Goal: Task Accomplishment & Management: Manage account settings

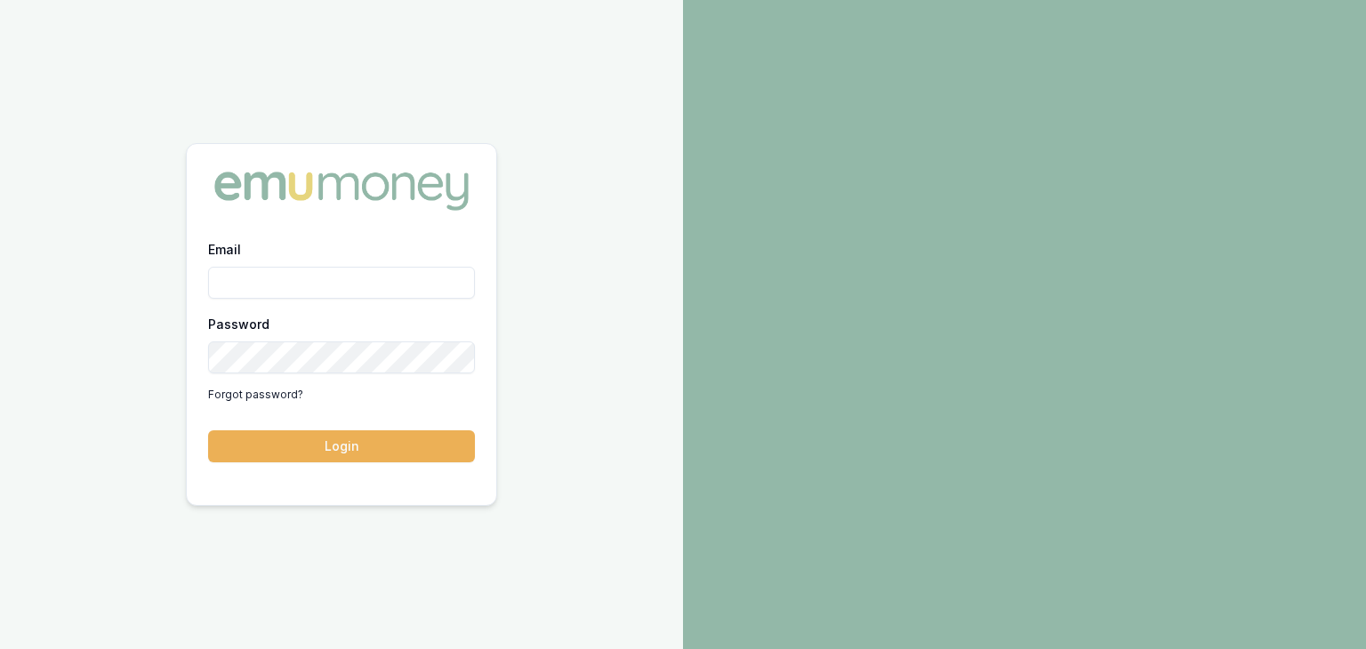
click at [262, 268] on input "Email" at bounding box center [341, 283] width 267 height 32
type input "[EMAIL_ADDRESS][PERSON_NAME][DOMAIN_NAME]"
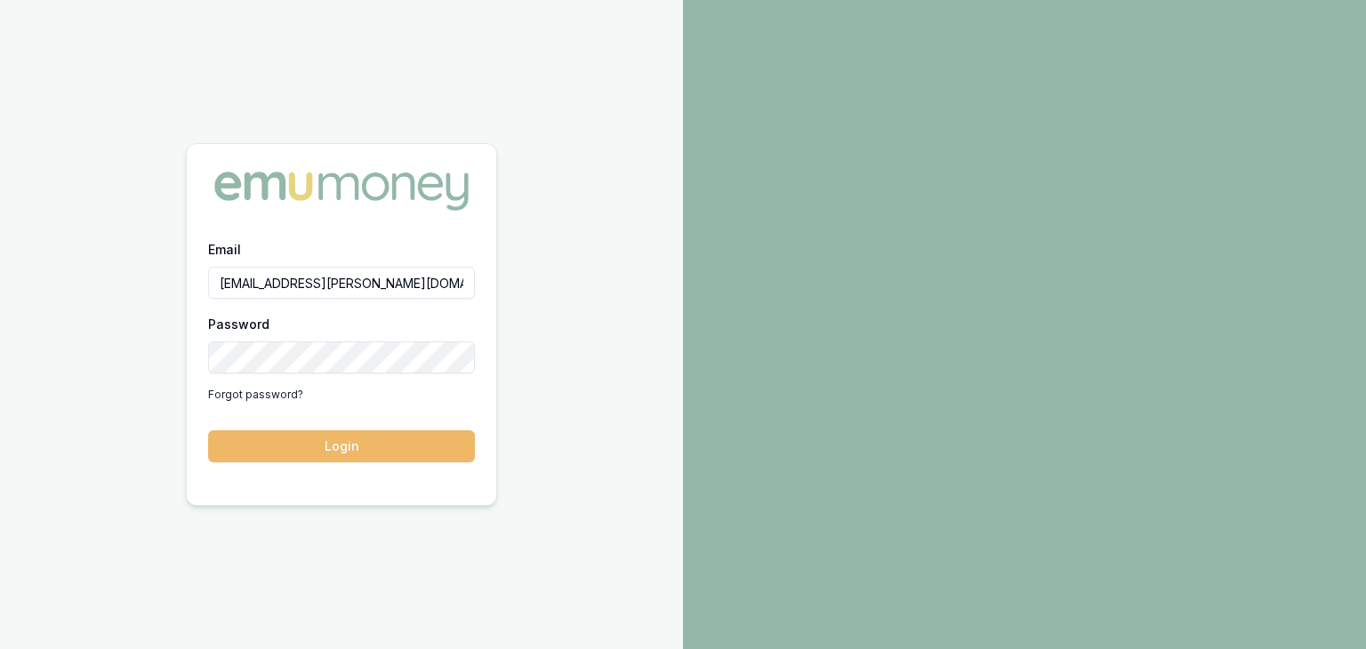
click at [345, 446] on button "Login" at bounding box center [341, 446] width 267 height 32
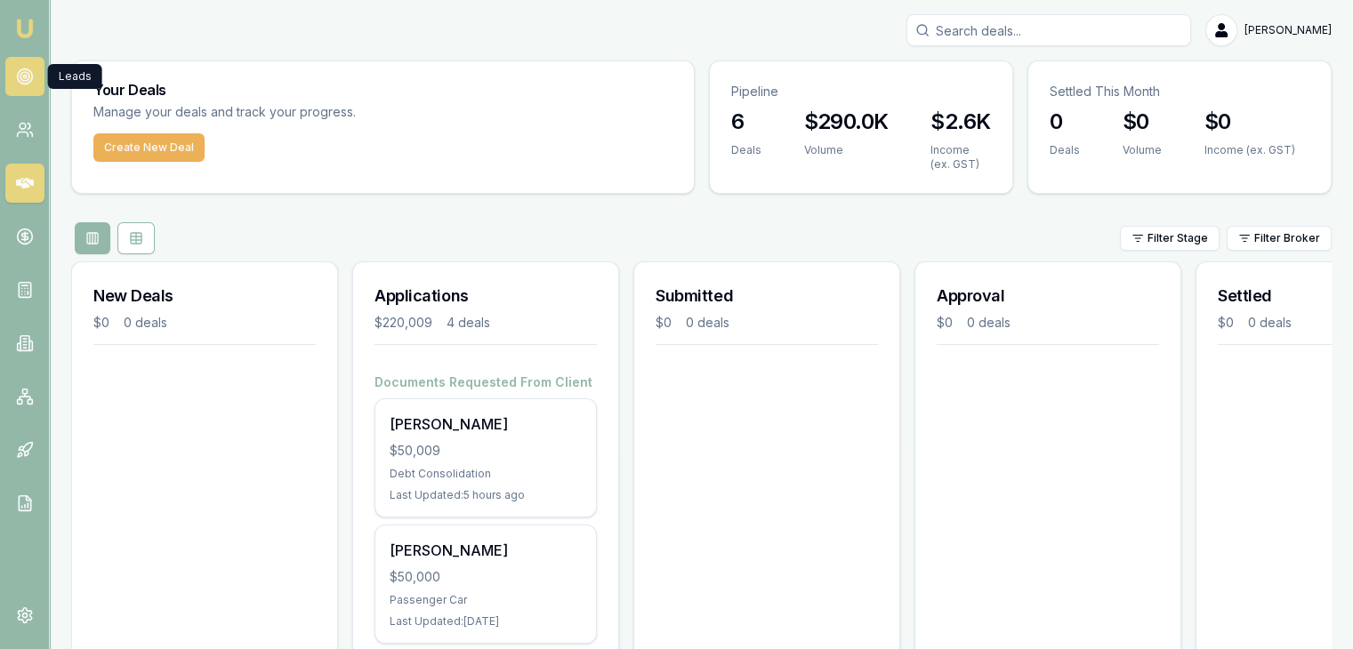
click at [24, 74] on icon at bounding box center [25, 77] width 18 height 18
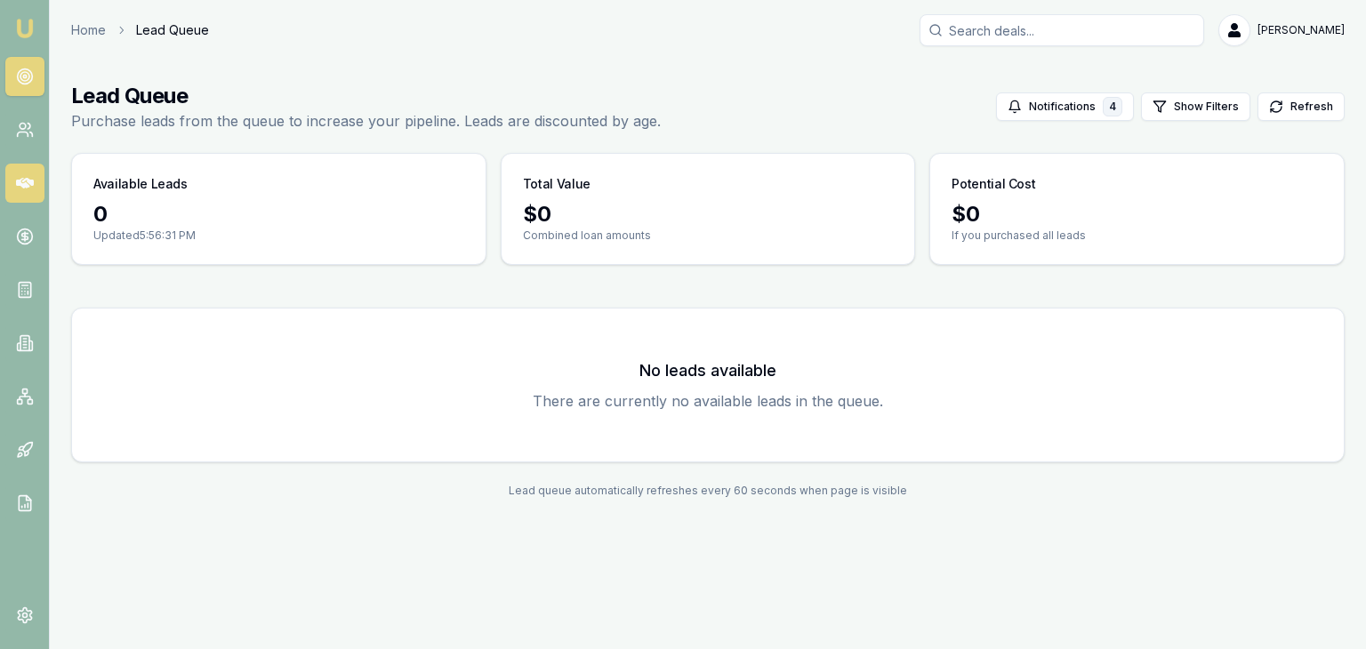
click at [19, 177] on icon at bounding box center [25, 183] width 18 height 18
